Goal: Task Accomplishment & Management: Manage account settings

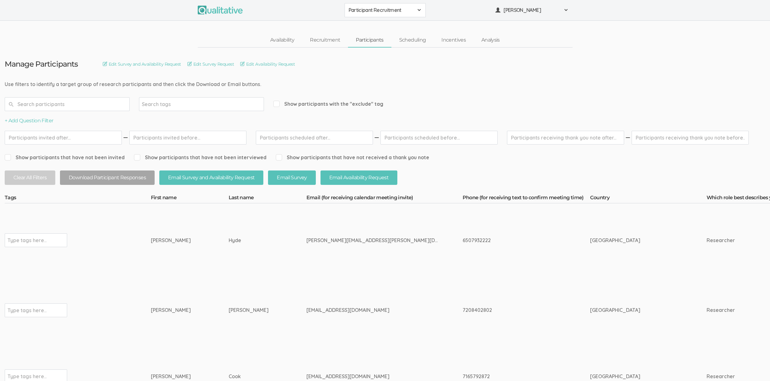
click at [377, 10] on span "Participant Recruitment" at bounding box center [381, 10] width 65 height 7
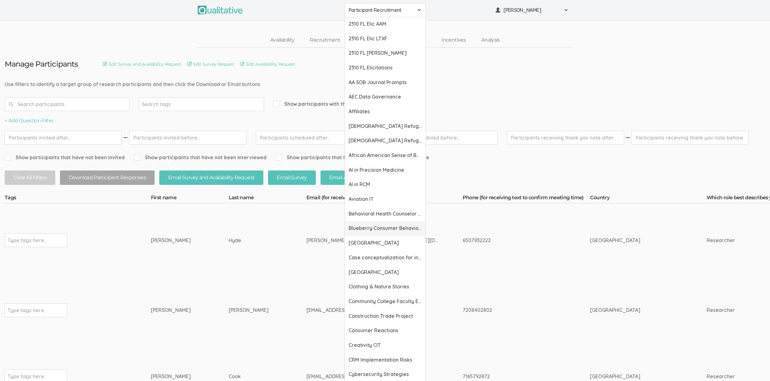
click at [386, 229] on span "Blueberry Consumer Behavior Project" at bounding box center [385, 227] width 73 height 7
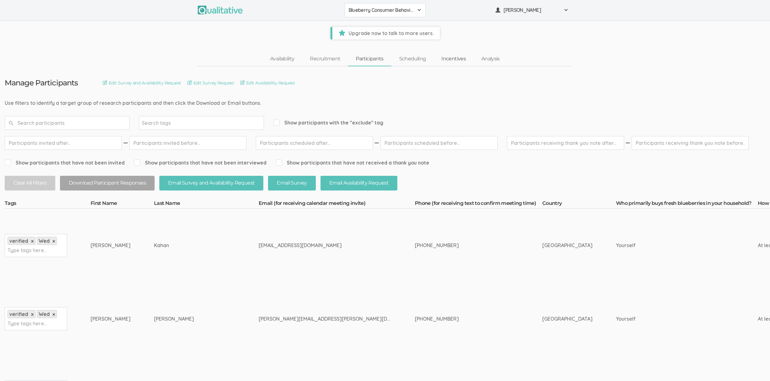
click at [450, 60] on link "Incentives" at bounding box center [454, 58] width 40 height 13
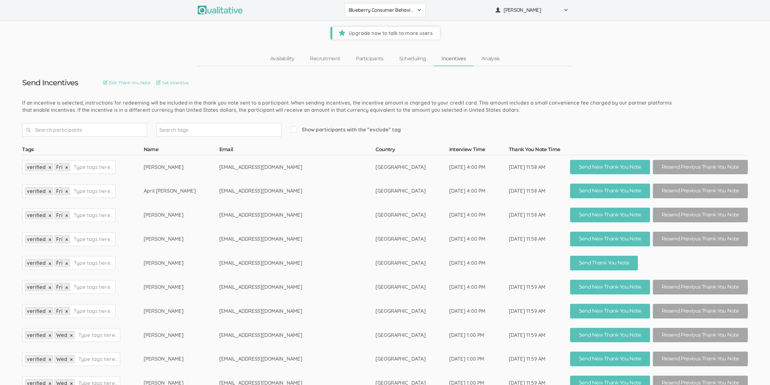
click at [104, 267] on div "verified × Fri × Type tags here..." at bounding box center [68, 263] width 93 height 14
type input "exclude"
click at [380, 128] on span "Show participants with the "exclude" tag" at bounding box center [346, 129] width 110 height 7
click at [295, 128] on input "Show participants with the "exclude" tag" at bounding box center [293, 129] width 4 height 4
checkbox input "true"
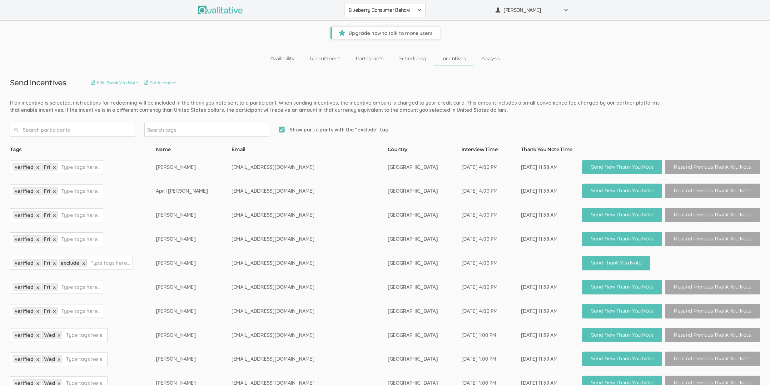
click at [129, 264] on input "text" at bounding box center [110, 263] width 39 height 8
type input "fraud"
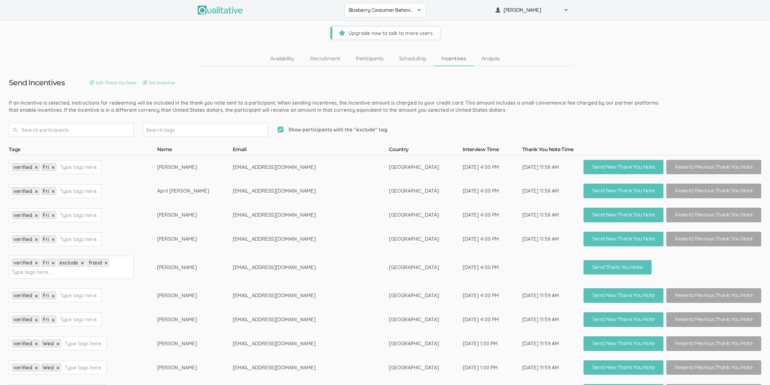
click at [349, 128] on span "Show participants with the "exclude" tag" at bounding box center [332, 129] width 110 height 7
click at [281, 128] on input "Show participants with the "exclude" tag" at bounding box center [279, 129] width 4 height 4
checkbox input "false"
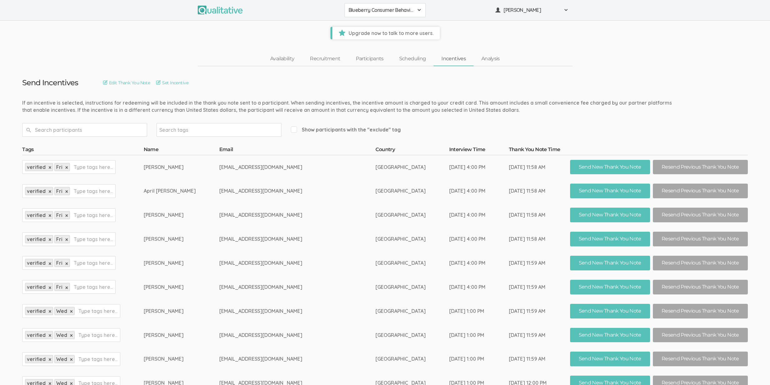
click at [212, 221] on td "[PERSON_NAME]" at bounding box center [182, 215] width 76 height 24
